Goal: Task Accomplishment & Management: Use online tool/utility

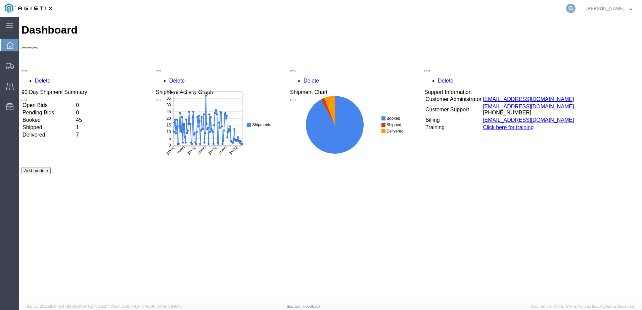
click at [575, 7] on icon at bounding box center [570, 8] width 9 height 9
click at [447, 10] on input "search" at bounding box center [464, 8] width 204 height 16
paste input "56687184"
type input "56687184"
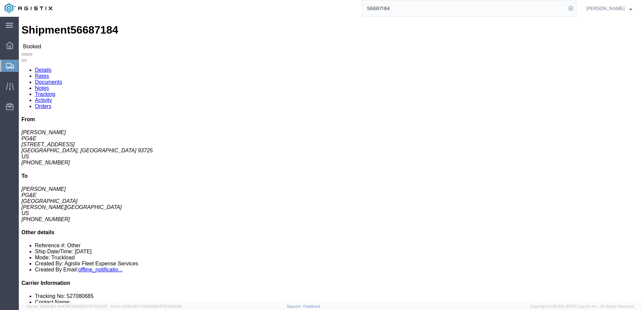
click span
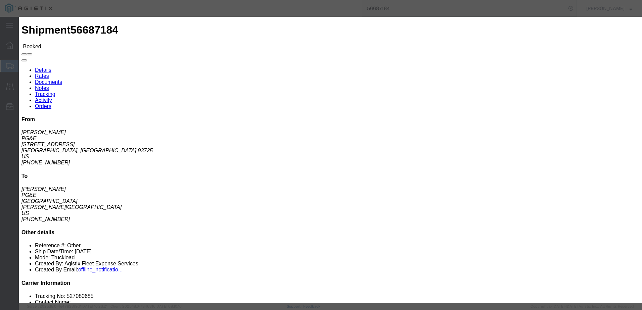
click input "text"
type input "A"
type input "[EMAIL_ADDRESS][DOMAIN_NAME]"
click label "PGE Fleet Bill Of Lading"
click input "PGE Fleet Bill Of Lading"
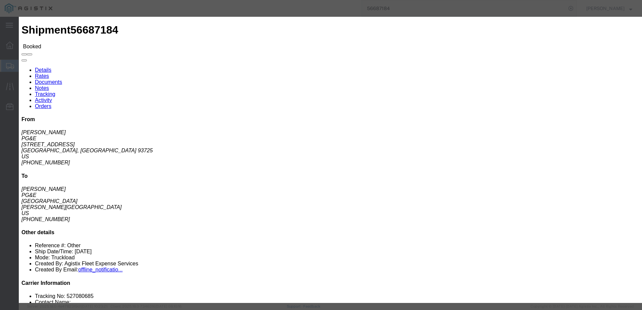
checkbox input "true"
click button "Send"
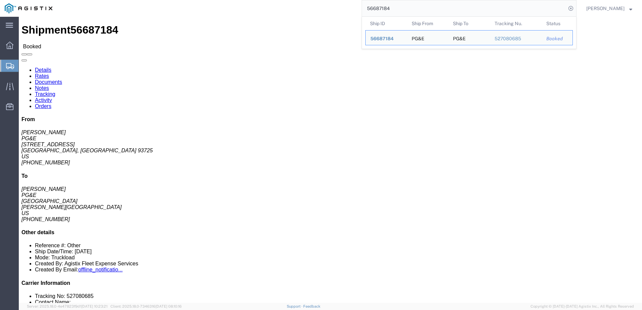
drag, startPoint x: 421, startPoint y: 8, endPoint x: 350, endPoint y: 0, distance: 71.4
click at [350, 0] on html "main_menu Created with Sketch. Collapse Menu Dashboard Shipments Create Shipmen…" at bounding box center [321, 155] width 642 height 310
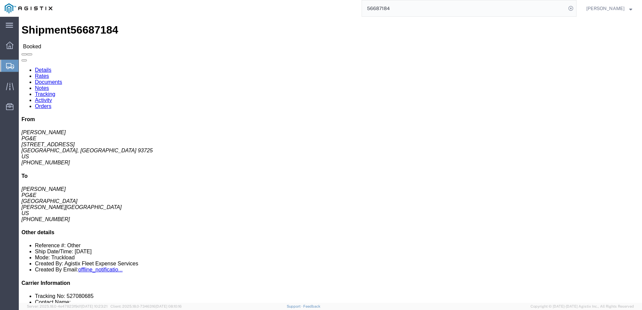
paste input "72"
type input "56687172"
click span
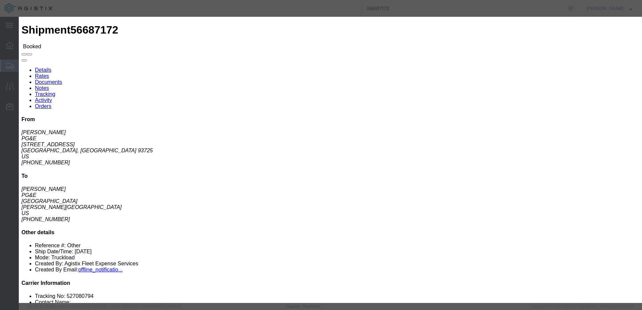
click input "text"
type input "[EMAIL_ADDRESS][DOMAIN_NAME]"
click input "PGE Fleet Bill Of Lading"
checkbox input "true"
click button "Send"
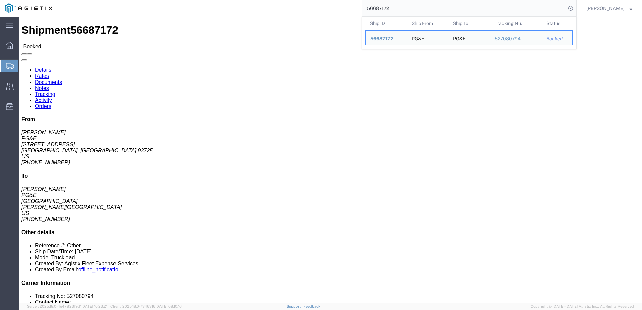
drag, startPoint x: 416, startPoint y: 9, endPoint x: 375, endPoint y: 3, distance: 41.7
click at [375, 3] on input "56687172" at bounding box center [464, 8] width 204 height 16
paste input "426"
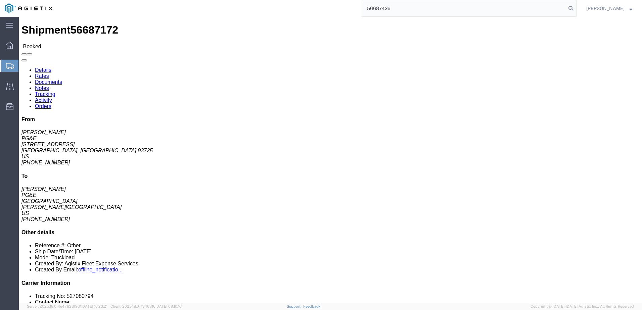
type input "56687426"
click span
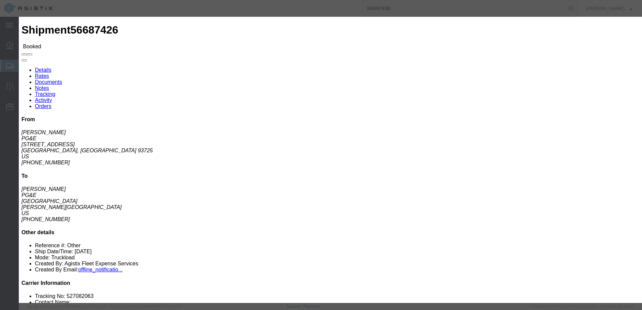
click input "text"
type input "[EMAIL_ADDRESS][DOMAIN_NAME]"
click label "PGE Fleet Bill Of Lading"
click input "PGE Fleet Bill Of Lading"
checkbox input "true"
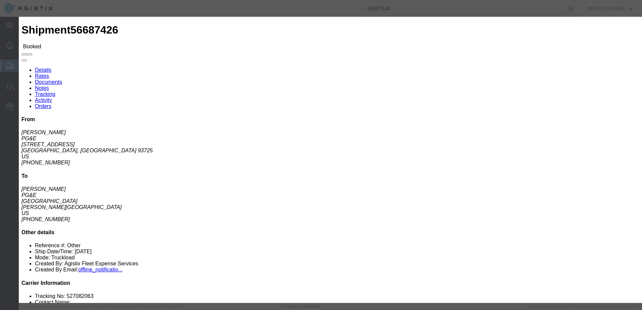
click button "Send"
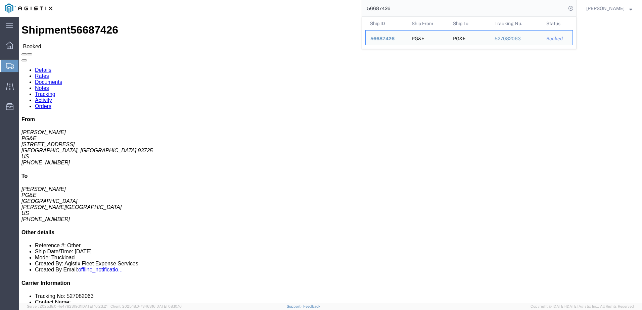
drag, startPoint x: 427, startPoint y: 9, endPoint x: 372, endPoint y: 4, distance: 55.6
click at [372, 4] on div "56687426 Ship ID Ship From Ship To Tracking Nu. Status Ship ID 56687426 Ship Fr…" at bounding box center [316, 8] width 519 height 17
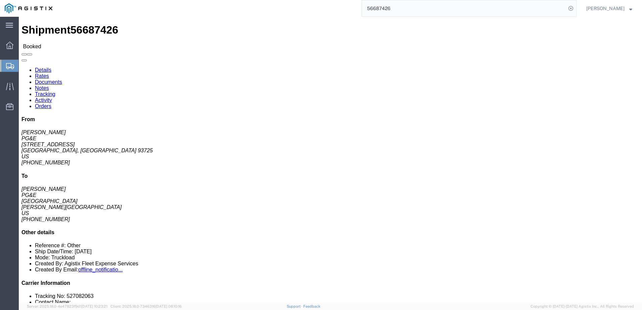
paste input "397"
type input "56687397"
click span
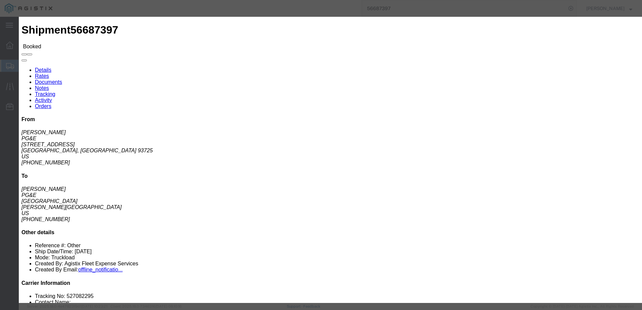
click input "text"
type input "[EMAIL_ADDRESS][DOMAIN_NAME]"
click label "PGE Fleet Bill Of Lading"
click input "PGE Fleet Bill Of Lading"
checkbox input "true"
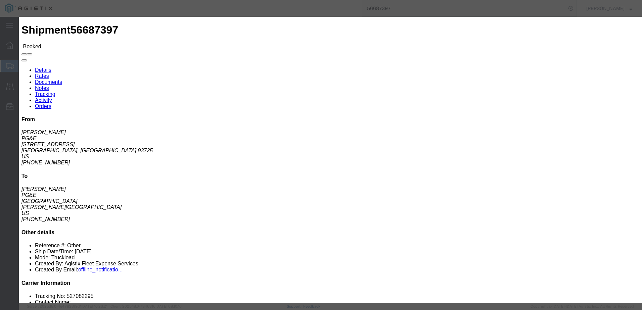
click button "Send"
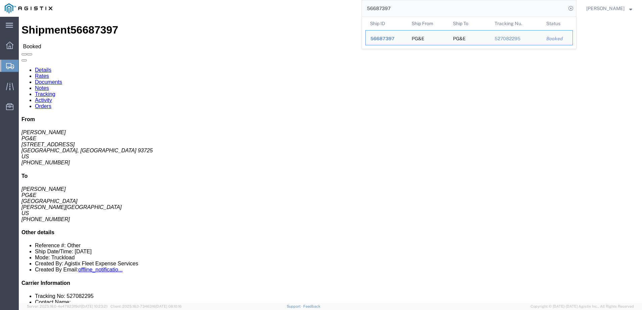
drag, startPoint x: 412, startPoint y: 9, endPoint x: 377, endPoint y: 4, distance: 34.9
click at [377, 4] on input "56687397" at bounding box center [464, 8] width 204 height 16
paste input "148"
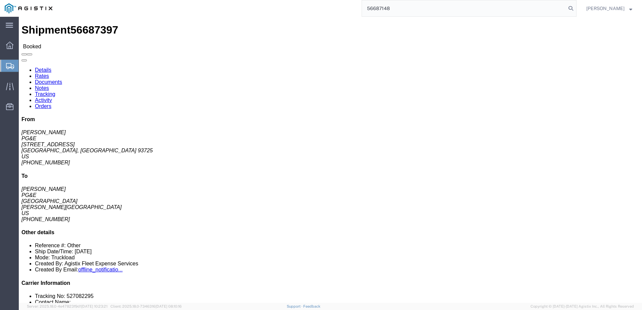
type input "56687148"
click span
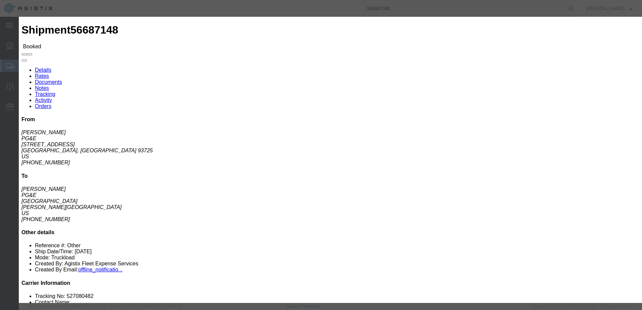
click input "text"
type input "[EMAIL_ADDRESS][DOMAIN_NAME]"
click input "PGE Fleet Bill Of Lading"
checkbox input "true"
click button "Send"
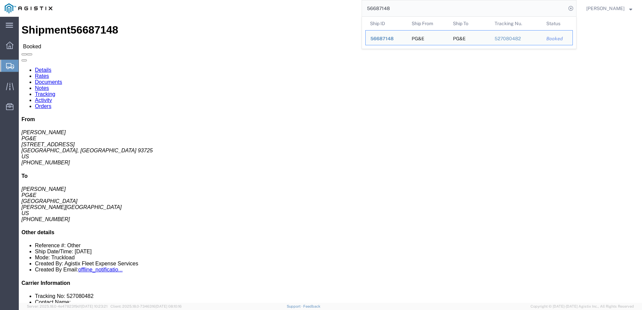
drag, startPoint x: 416, startPoint y: 8, endPoint x: 370, endPoint y: 5, distance: 46.1
click at [370, 5] on div "56687148 Ship ID Ship From Ship To Tracking Nu. Status Ship ID 56687148 Ship Fr…" at bounding box center [316, 8] width 519 height 17
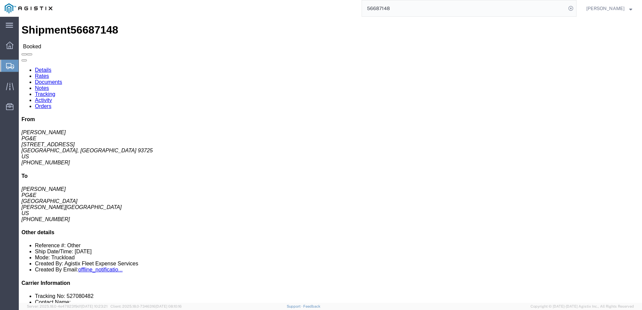
paste input "476"
type input "56687476"
click span
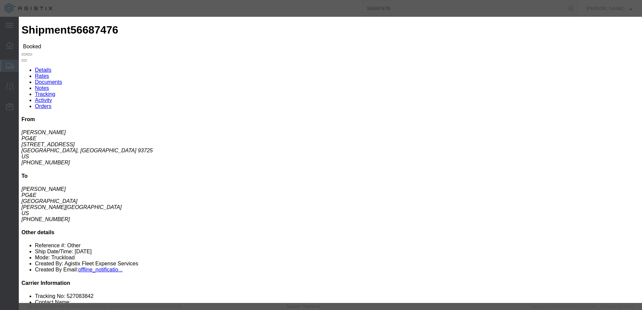
click input "text"
type input "[EMAIL_ADDRESS][DOMAIN_NAME]"
click label "PGE Fleet Bill Of Lading"
click input "PGE Fleet Bill Of Lading"
checkbox input "true"
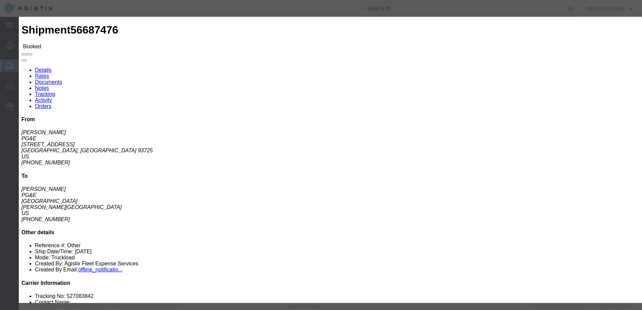
click button "Send"
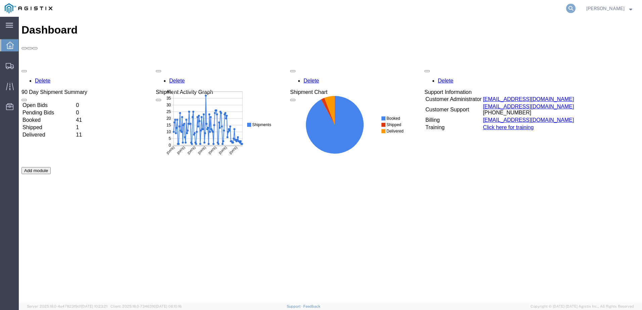
click at [575, 9] on icon at bounding box center [570, 8] width 9 height 9
click at [428, 15] on input "search" at bounding box center [464, 8] width 204 height 16
paste input "525987474"
type input "525987474"
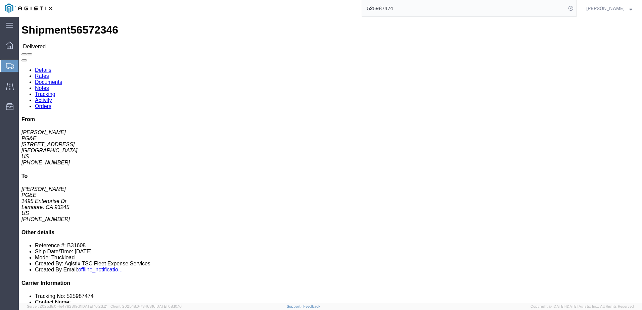
click span
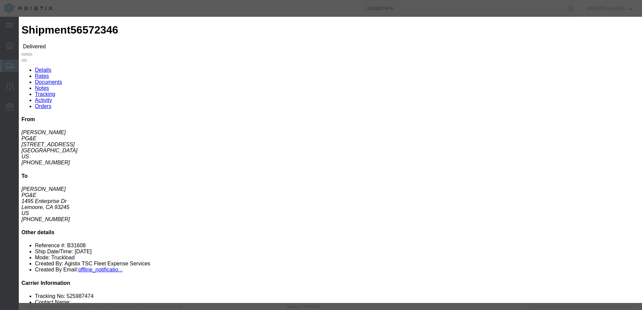
click input "text"
type input "mzarco@epplerinc.com"
click input "PGE Fleet Bill Of Lading"
checkbox input "true"
click button "Send"
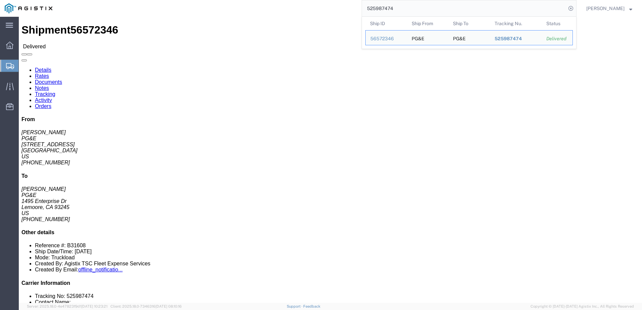
drag, startPoint x: 394, startPoint y: 14, endPoint x: 379, endPoint y: 14, distance: 14.8
click at [369, 15] on div "525987474 Ship ID Ship From Ship To Tracking Nu. Status Ship ID 56572346 Ship F…" at bounding box center [316, 8] width 519 height 17
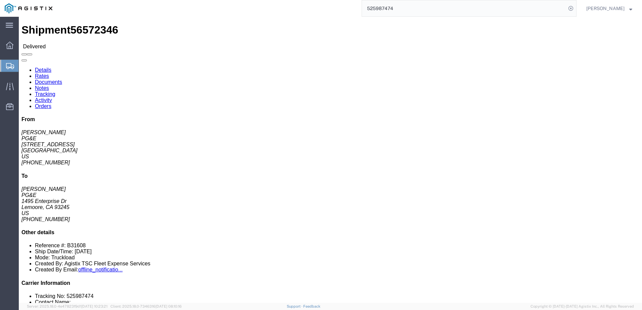
paste input "8038"
type input "525988038"
click span
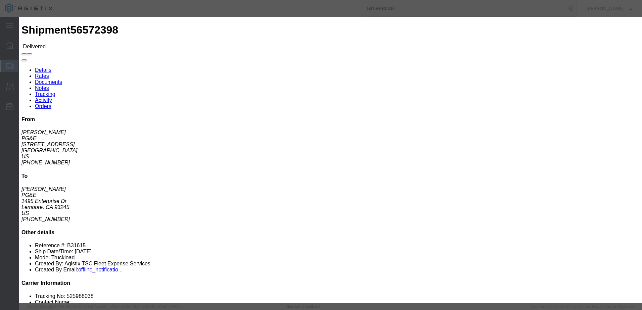
click input "text"
type input "mzarco@epplerinc.com"
click input "PGE Fleet Bill Of Lading"
checkbox input "true"
click button "Send"
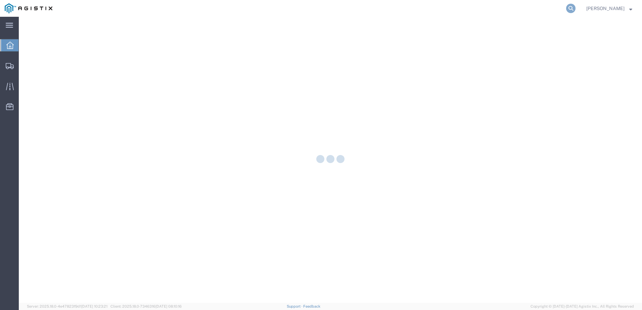
click at [575, 9] on icon at bounding box center [570, 8] width 9 height 9
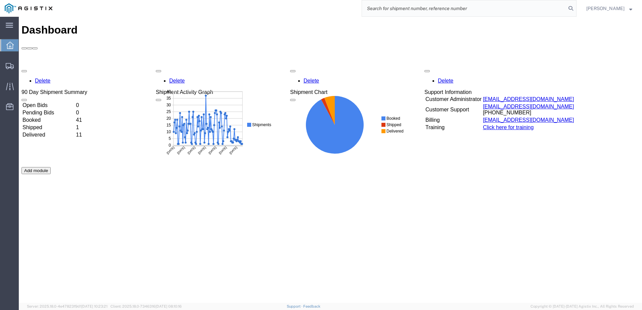
click at [409, 6] on input "search" at bounding box center [464, 8] width 204 height 16
paste input "526897761"
type input "526897761"
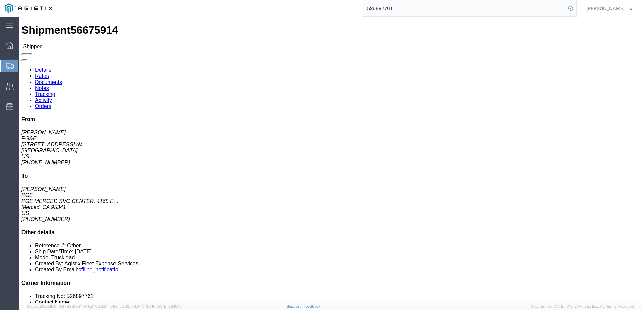
click span
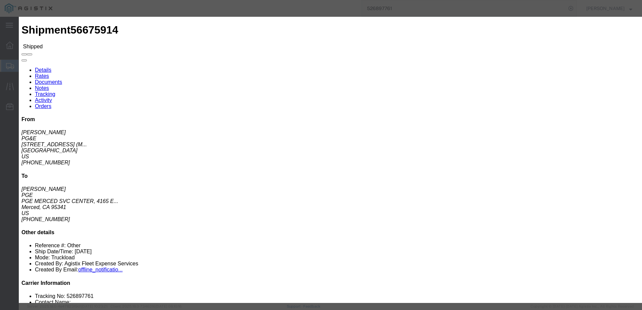
click input "text"
type input "ewheeler@epplerinc.com"
click input "PGE Fleet Bill Of Lading"
checkbox input "true"
click button "Send"
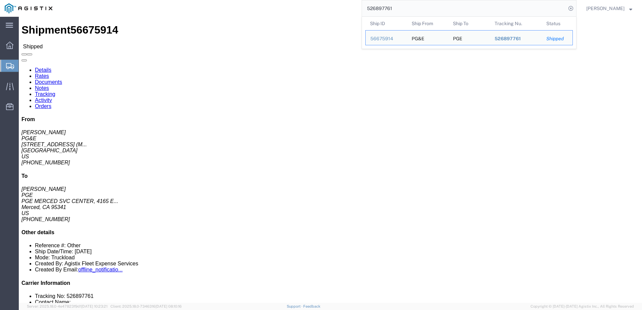
drag, startPoint x: 419, startPoint y: 11, endPoint x: 373, endPoint y: 9, distance: 46.0
click at [373, 9] on div "526897761 Ship ID Ship From Ship To Tracking Nu. Status Ship ID 56675914 Ship F…" at bounding box center [316, 8] width 519 height 17
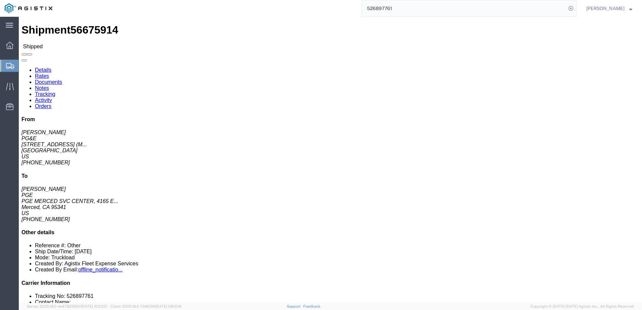
paste input "9"
type input "526899761"
click span
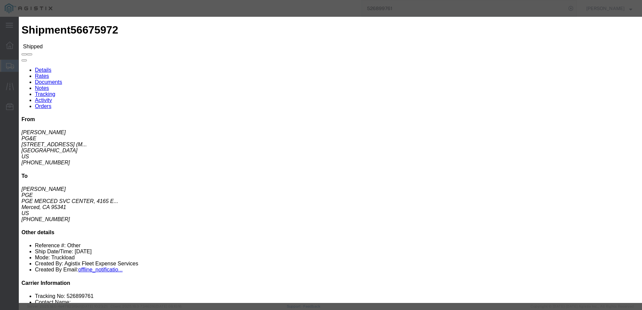
click input "text"
type input "jsullivan@epplerinc.com"
click label "PGE Fleet Bill Of Lading"
click input "PGE Fleet Bill Of Lading"
checkbox input "true"
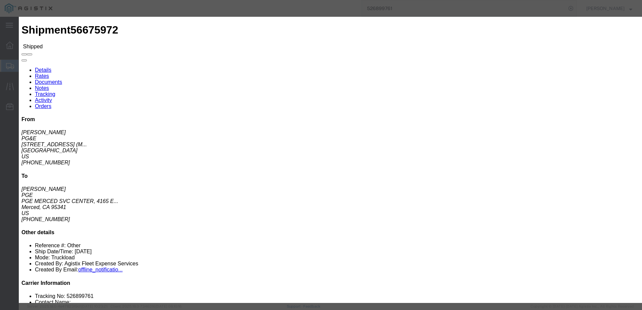
click button "Send"
